Goal: Navigation & Orientation: Find specific page/section

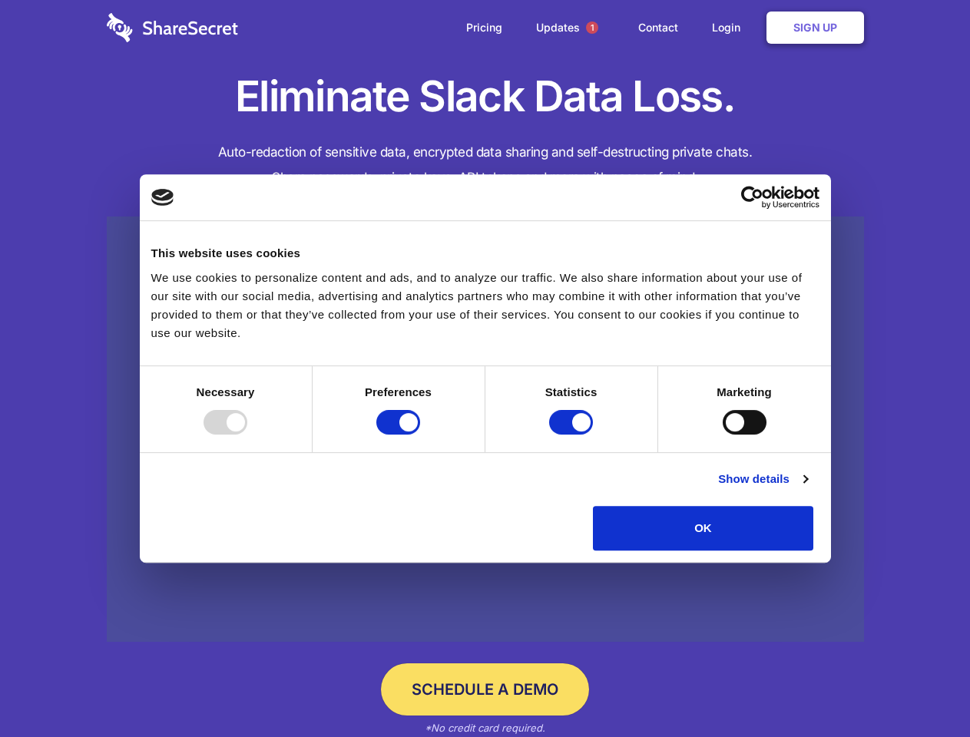
click at [247, 435] on div at bounding box center [226, 422] width 44 height 25
click at [420, 435] on input "Preferences" at bounding box center [398, 422] width 44 height 25
checkbox input "false"
click at [573, 435] on input "Statistics" at bounding box center [571, 422] width 44 height 25
checkbox input "false"
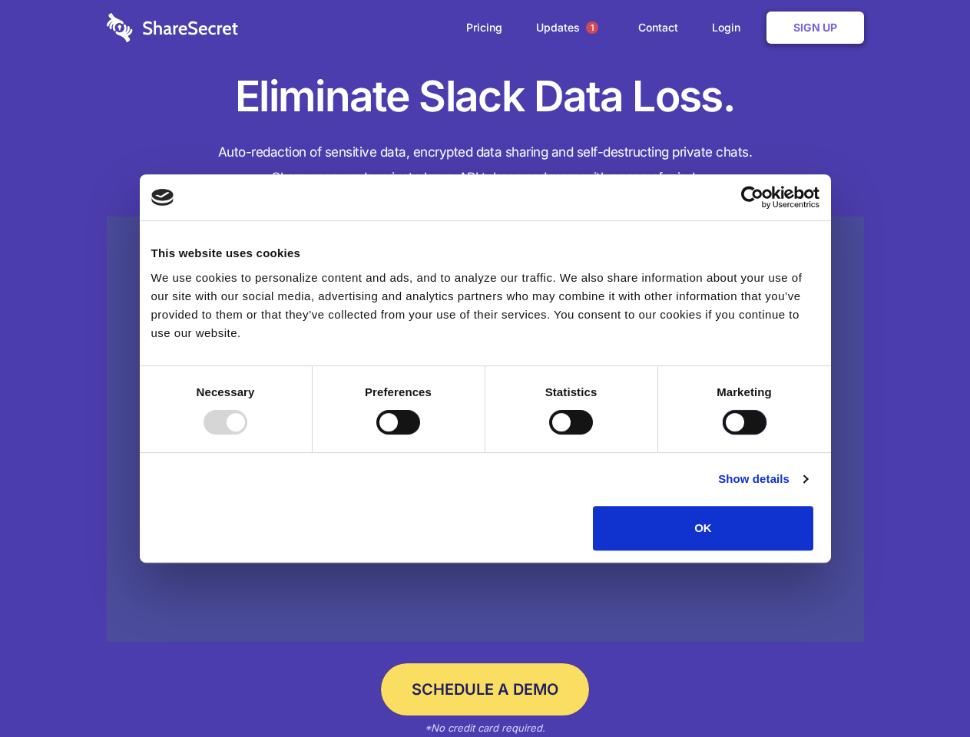
click at [723, 435] on input "Marketing" at bounding box center [745, 422] width 44 height 25
checkbox input "true"
click at [807, 488] on link "Show details" at bounding box center [762, 479] width 89 height 18
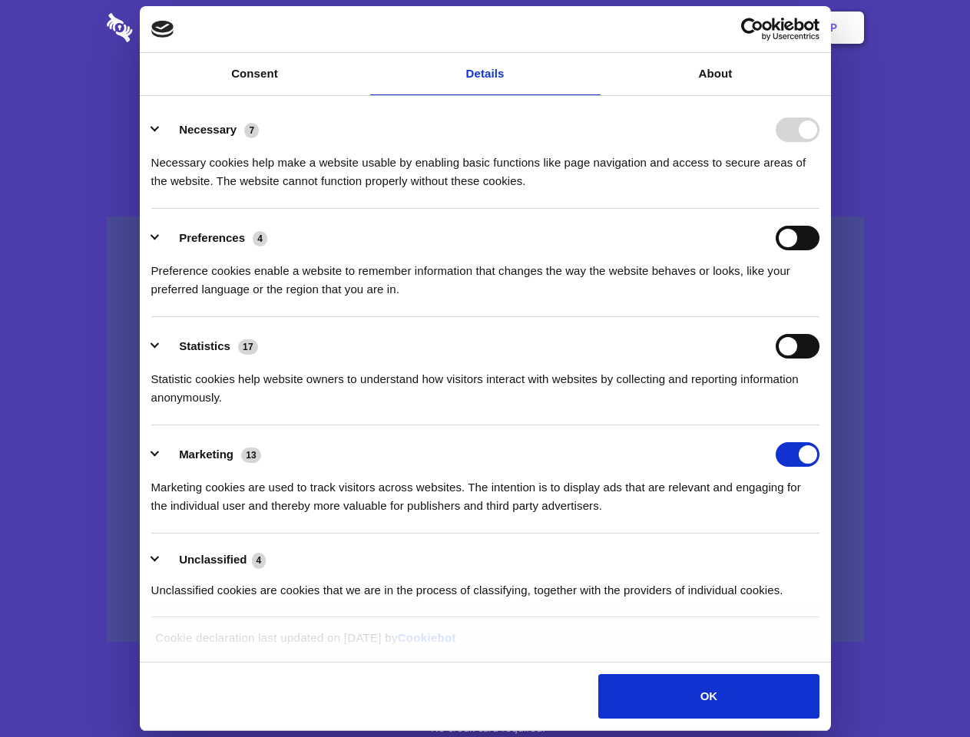
click at [819, 209] on li "Necessary 7 Necessary cookies help make a website usable by enabling basic func…" at bounding box center [485, 155] width 668 height 108
click at [591, 28] on span "1" at bounding box center [592, 28] width 12 height 12
